Goal: Transaction & Acquisition: Download file/media

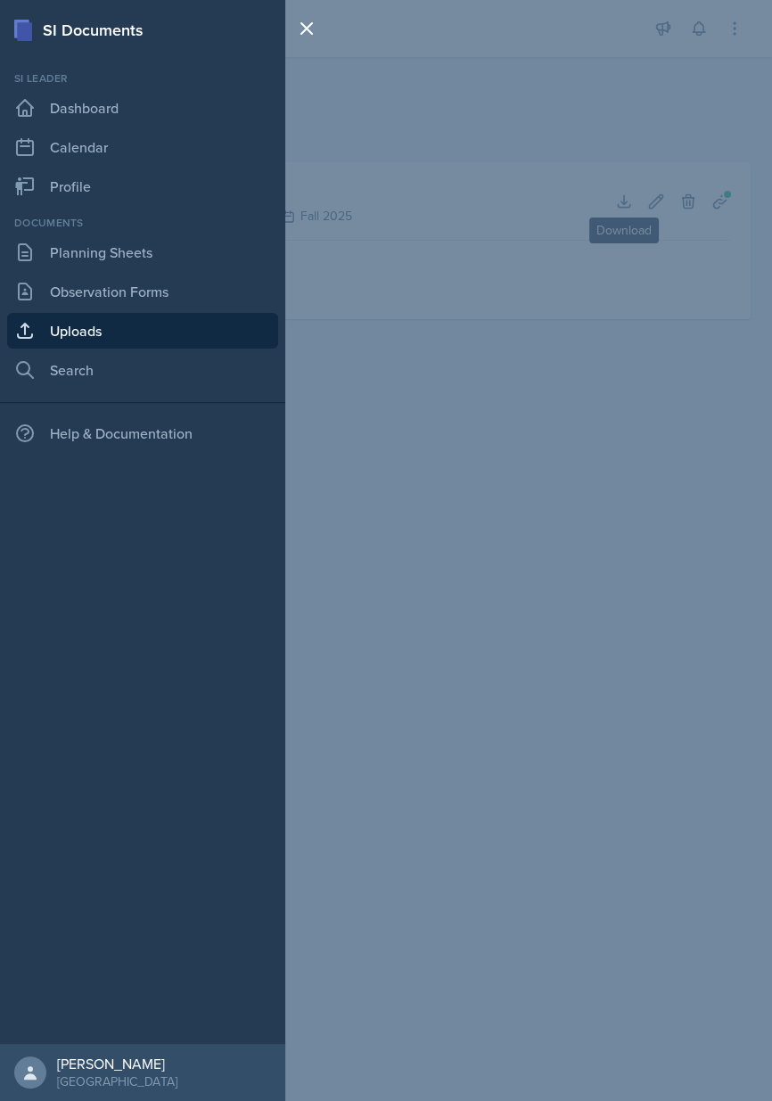
click at [103, 339] on link "Uploads" at bounding box center [142, 331] width 271 height 36
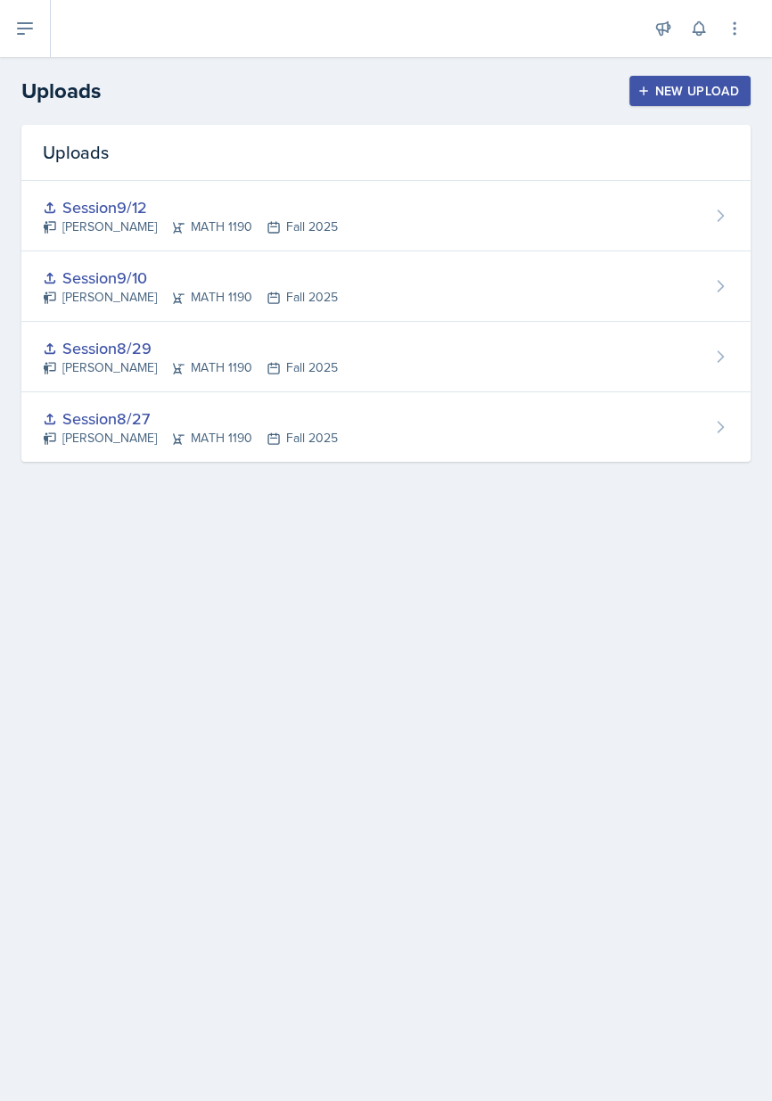
click at [107, 346] on div "Session8/29" at bounding box center [190, 348] width 295 height 24
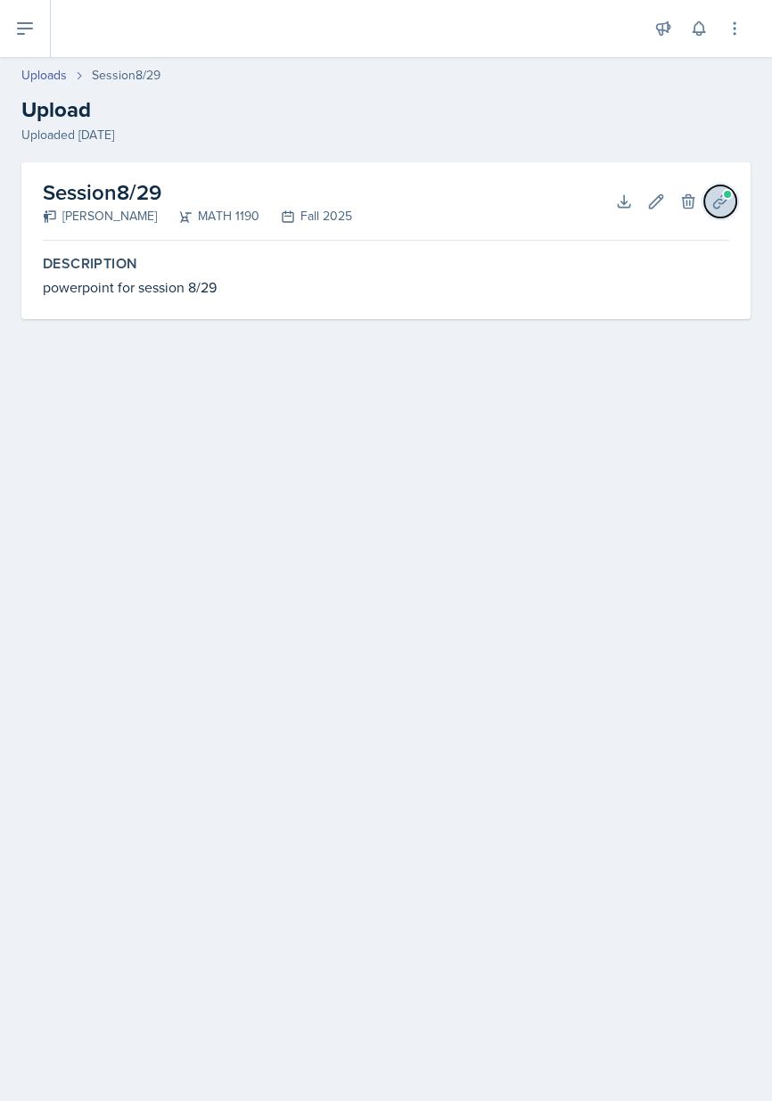
click at [724, 190] on span at bounding box center [727, 194] width 11 height 11
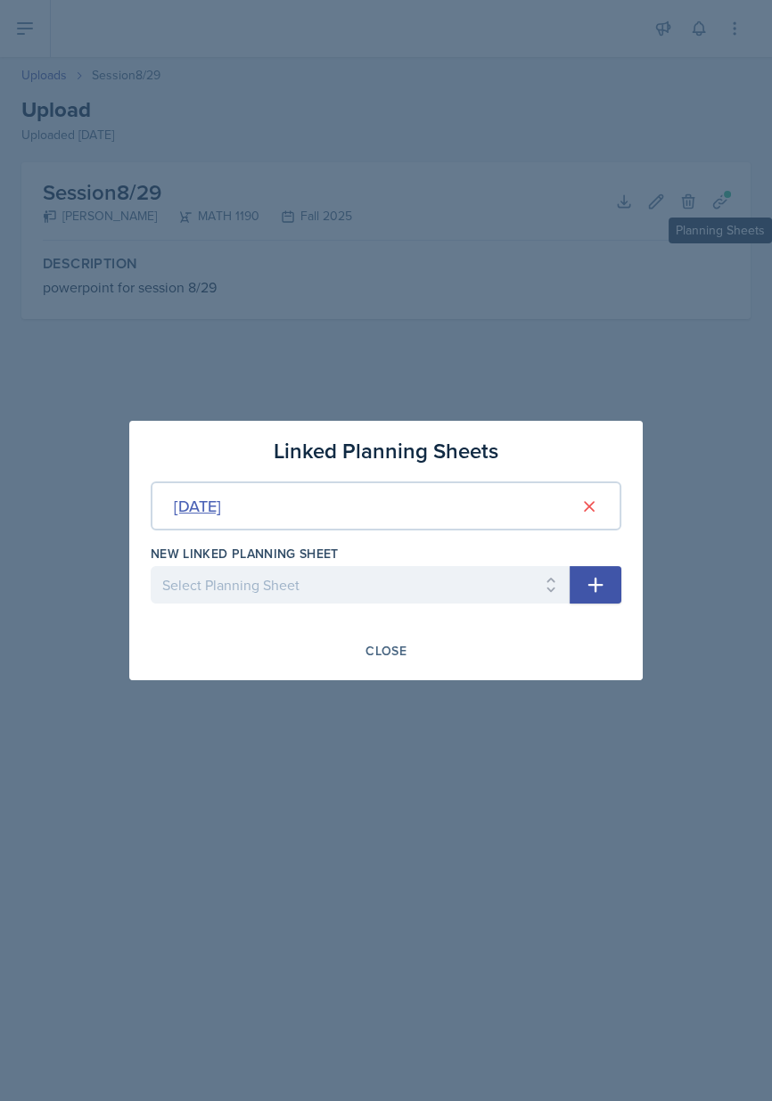
click at [221, 506] on div "[DATE]" at bounding box center [197, 506] width 47 height 24
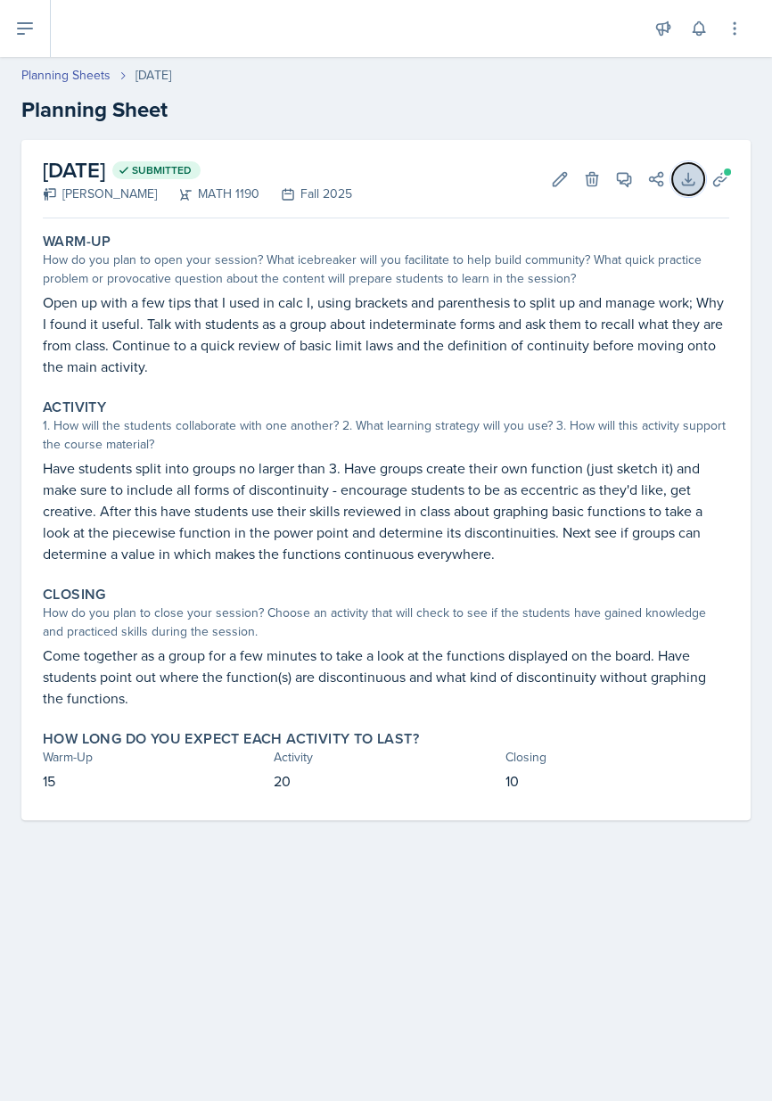
click at [695, 176] on icon at bounding box center [688, 179] width 18 height 18
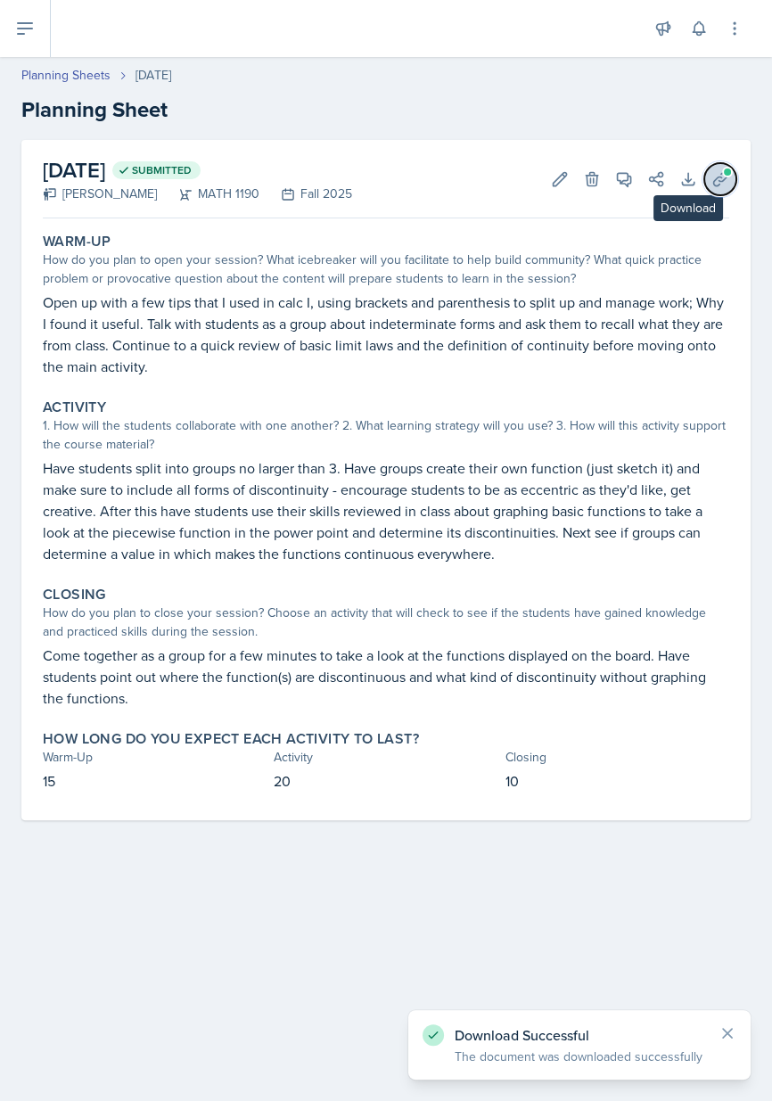
click at [731, 187] on button "Uploads" at bounding box center [720, 179] width 32 height 32
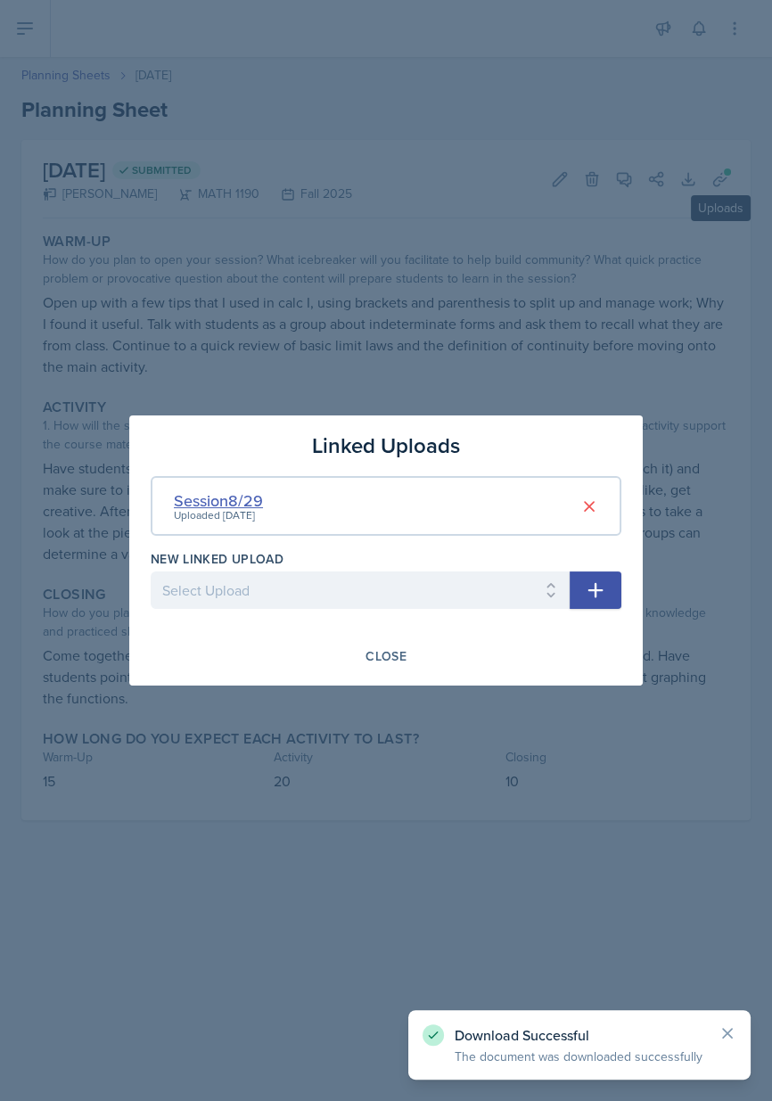
click at [230, 492] on div "Session8/29" at bounding box center [218, 501] width 89 height 24
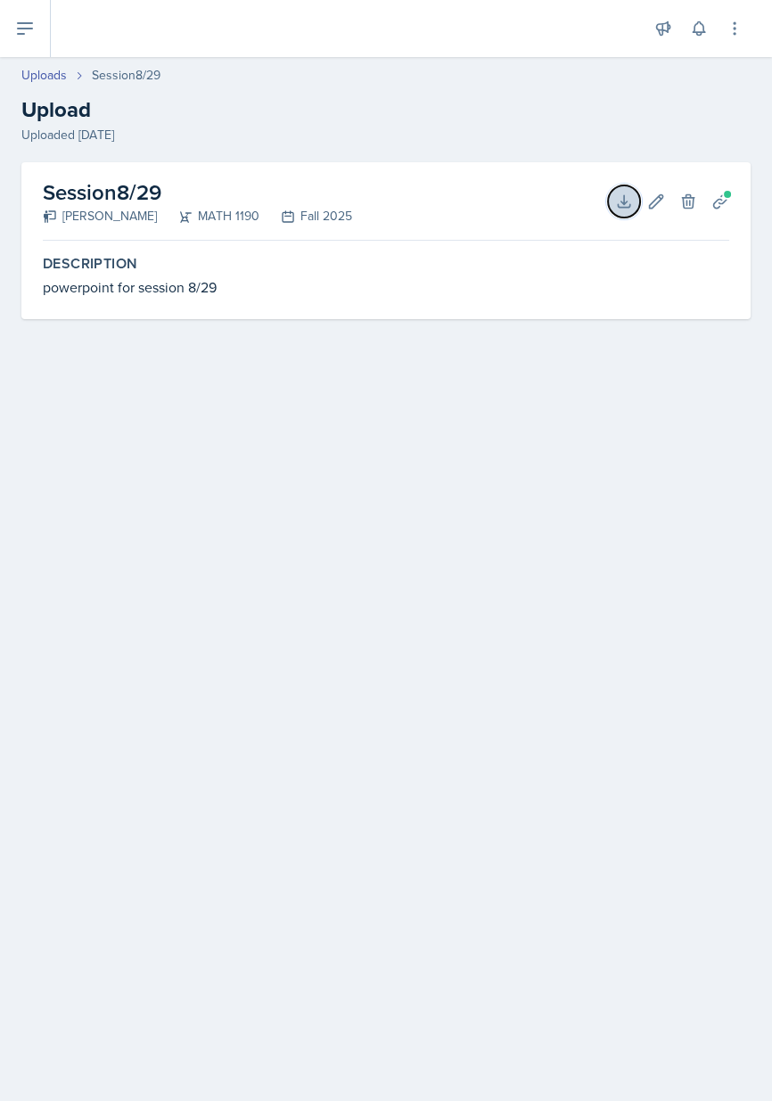
click at [609, 193] on button "Download" at bounding box center [624, 201] width 32 height 32
